Goal: Learn about a topic

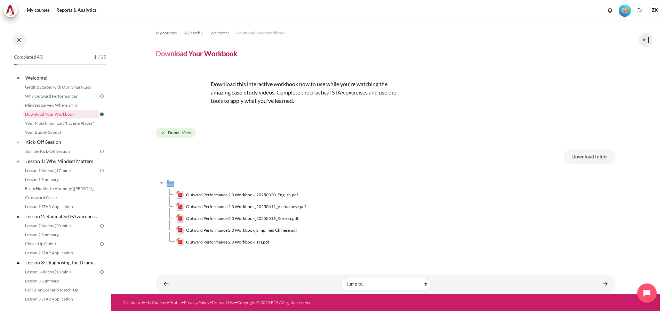
scroll to position [104, 0]
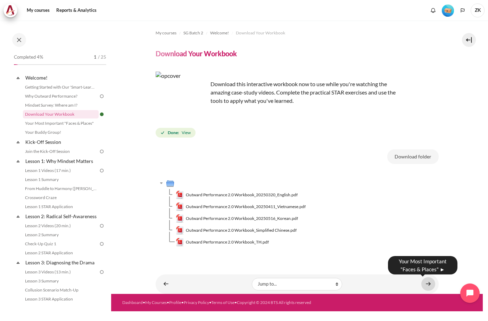
click at [431, 284] on link "Content" at bounding box center [429, 284] width 14 height 14
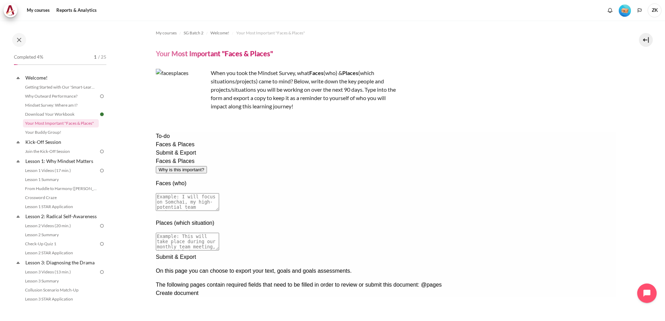
click at [219, 193] on textarea at bounding box center [186, 202] width 63 height 18
click at [560, 253] on div "Next documentation step" at bounding box center [384, 253] width 459 height 0
click at [540, 317] on div "Previous documentation step" at bounding box center [384, 317] width 459 height 0
click at [563, 253] on div "Next documentation step" at bounding box center [384, 253] width 459 height 0
click at [547, 317] on div "Previous documentation step" at bounding box center [384, 317] width 459 height 0
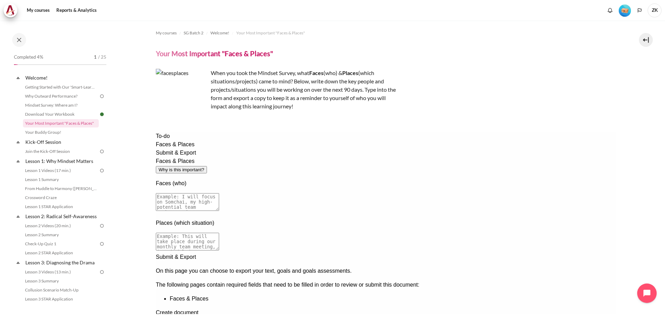
click at [206, 166] on button "Why is this important?" at bounding box center [180, 169] width 51 height 7
